Goal: Find specific page/section: Find specific page/section

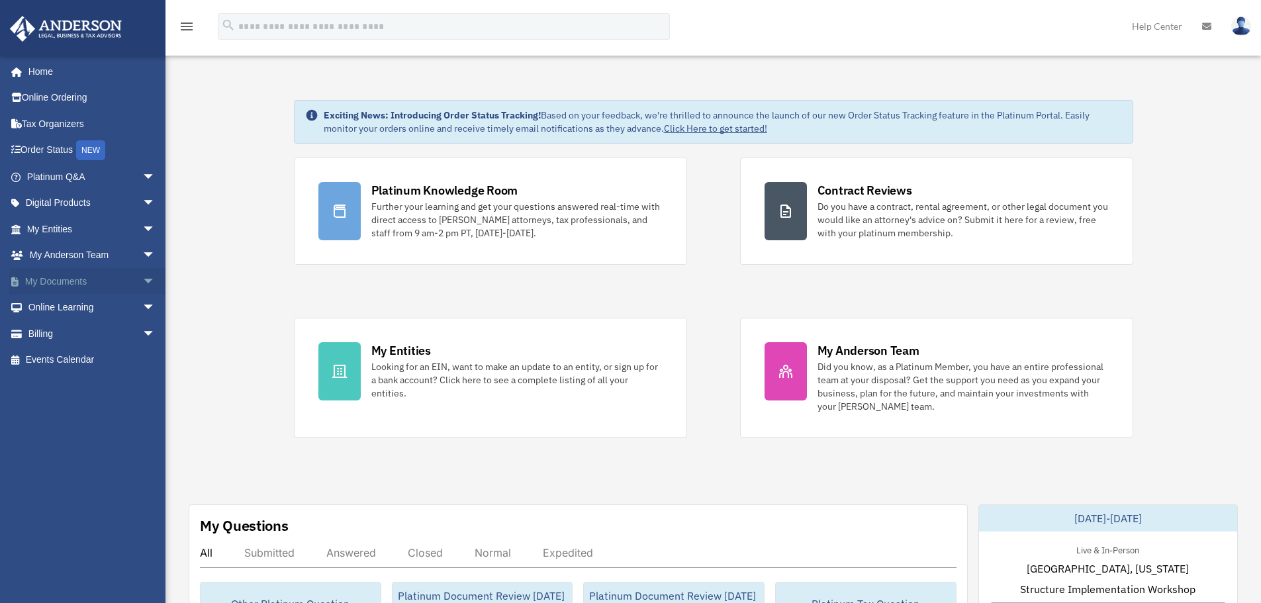
click at [73, 287] on link "My Documents arrow_drop_down" at bounding box center [92, 281] width 166 height 26
click at [142, 281] on span "arrow_drop_down" at bounding box center [155, 281] width 26 height 27
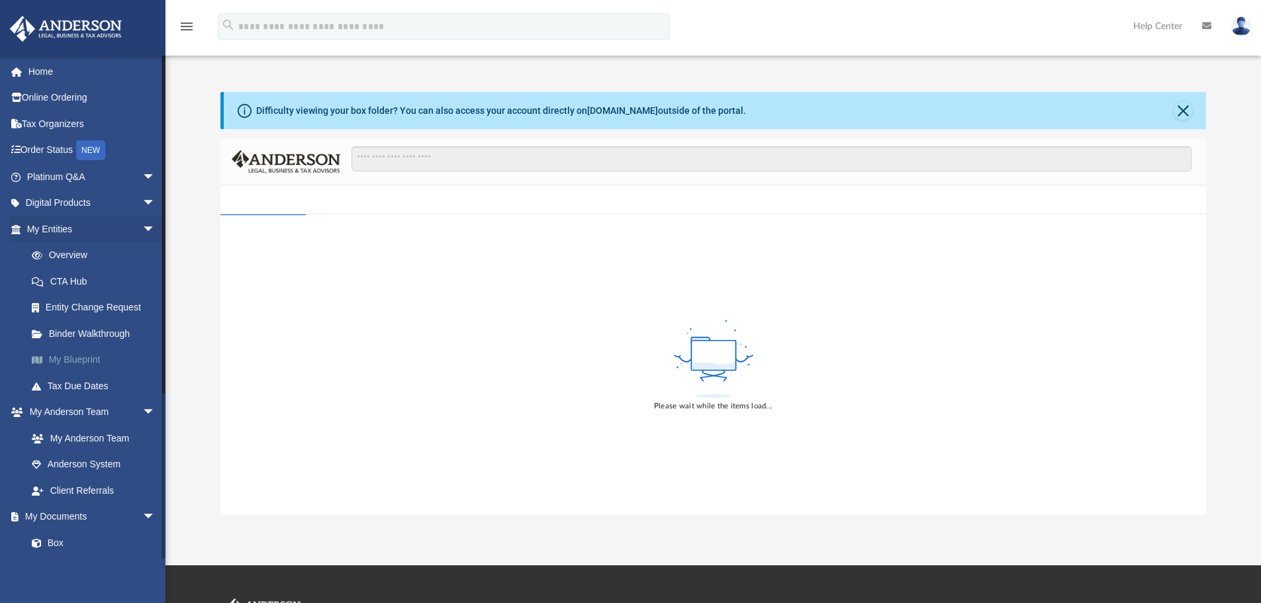
click at [61, 357] on link "My Blueprint" at bounding box center [97, 360] width 157 height 26
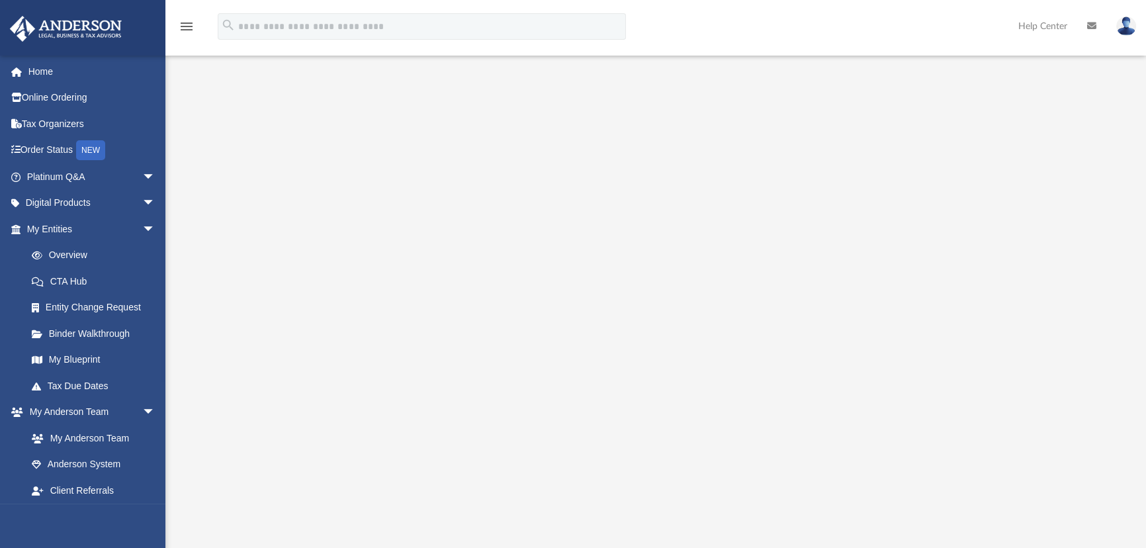
scroll to position [180, 0]
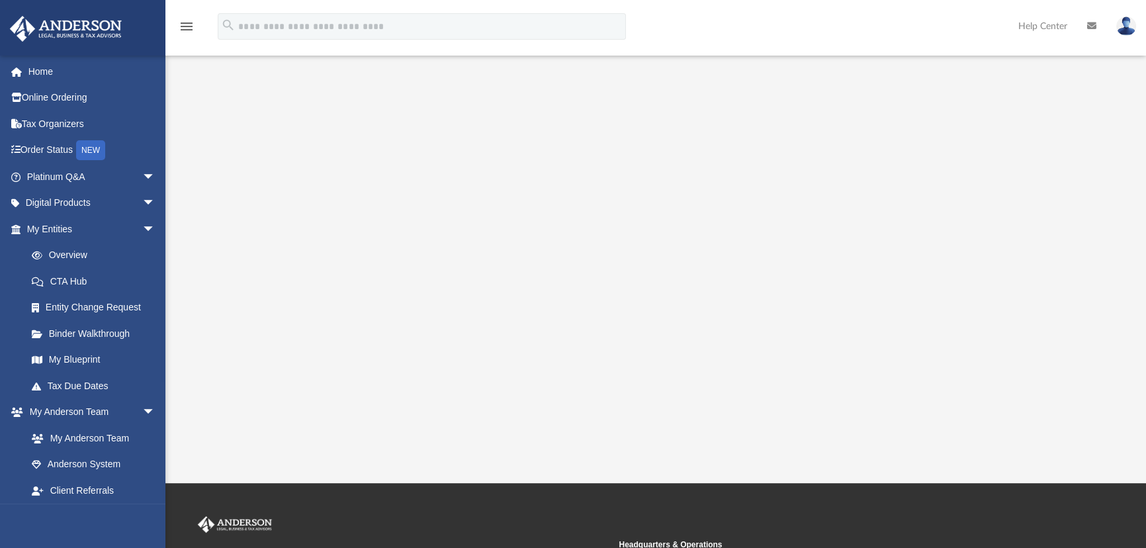
click at [1067, 243] on div at bounding box center [655, 172] width 883 height 530
